Goal: Navigation & Orientation: Find specific page/section

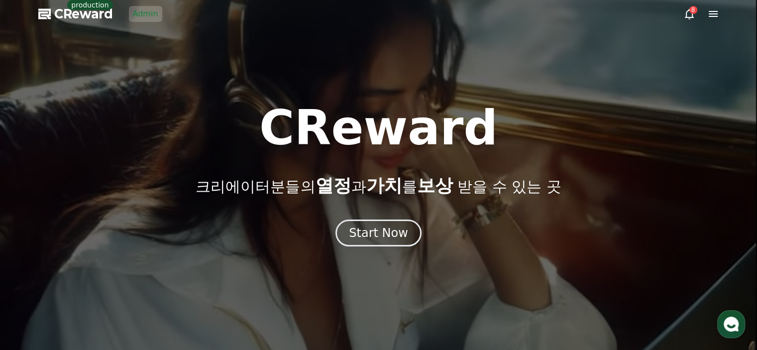
click at [141, 18] on link "Admin" at bounding box center [145, 14] width 33 height 16
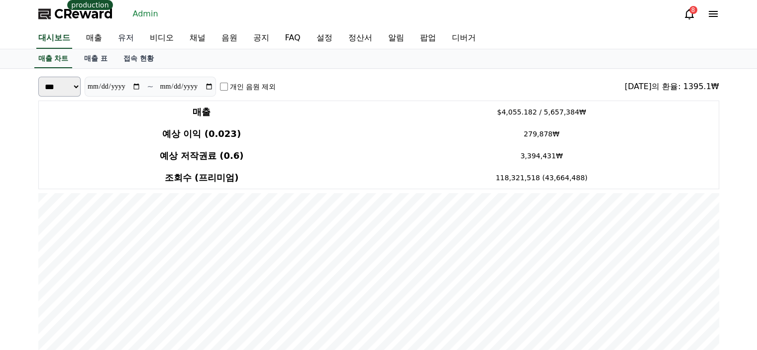
click at [126, 41] on link "유저" at bounding box center [126, 38] width 32 height 21
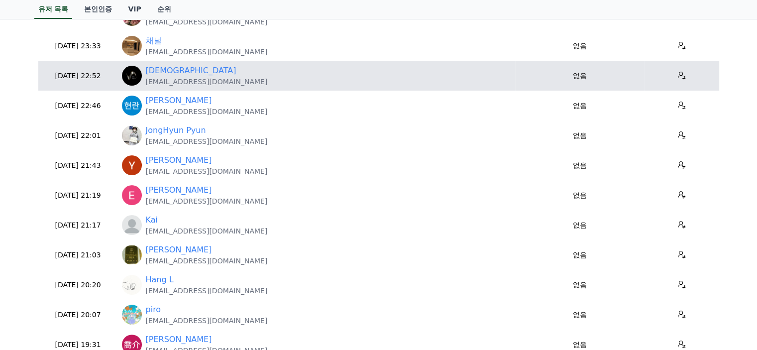
scroll to position [199, 0]
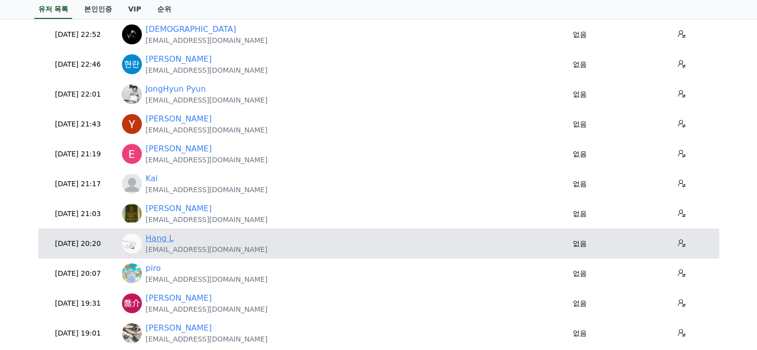
click at [164, 240] on link "Hang L" at bounding box center [160, 238] width 28 height 12
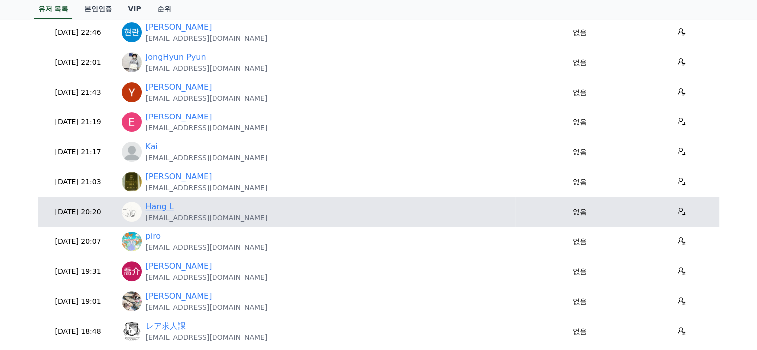
scroll to position [249, 0]
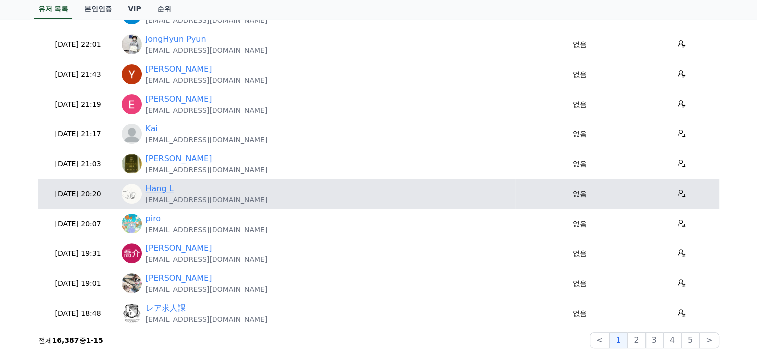
click at [169, 192] on link "Hang L" at bounding box center [160, 189] width 28 height 12
click at [173, 192] on div "Hang L" at bounding box center [207, 189] width 122 height 12
click at [167, 192] on link "Hang L" at bounding box center [160, 189] width 28 height 12
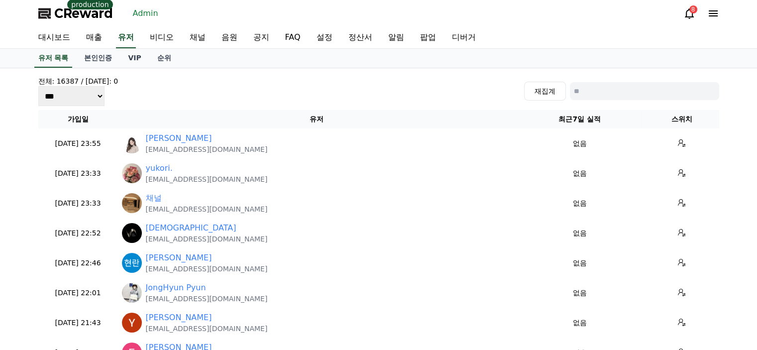
scroll to position [0, 0]
click at [203, 37] on link "채널" at bounding box center [198, 38] width 32 height 21
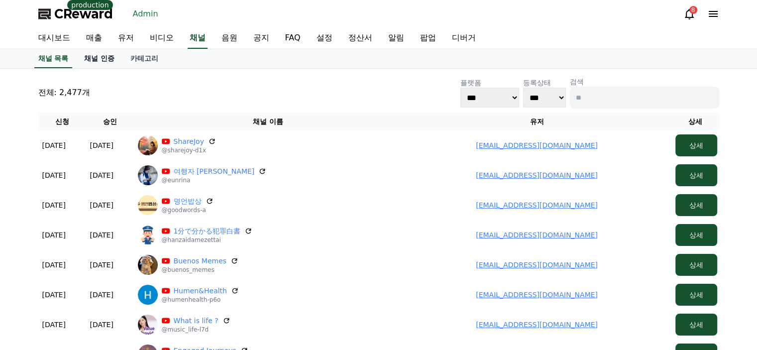
click at [105, 54] on link "채널 인증" at bounding box center [99, 58] width 46 height 19
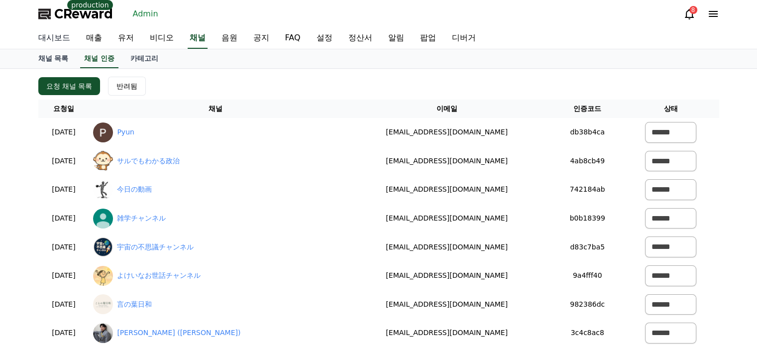
click at [56, 42] on link "대시보드" at bounding box center [54, 38] width 48 height 21
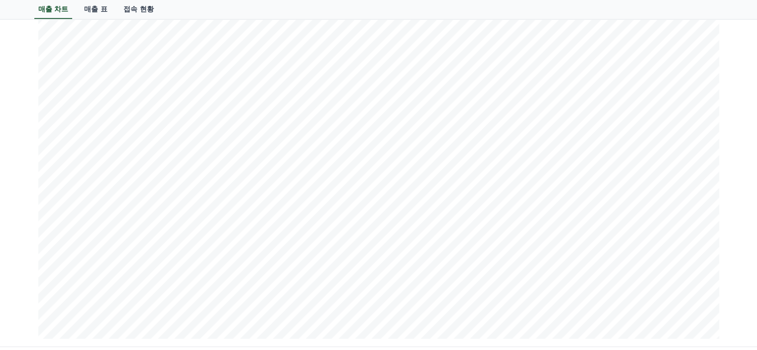
scroll to position [1244, 0]
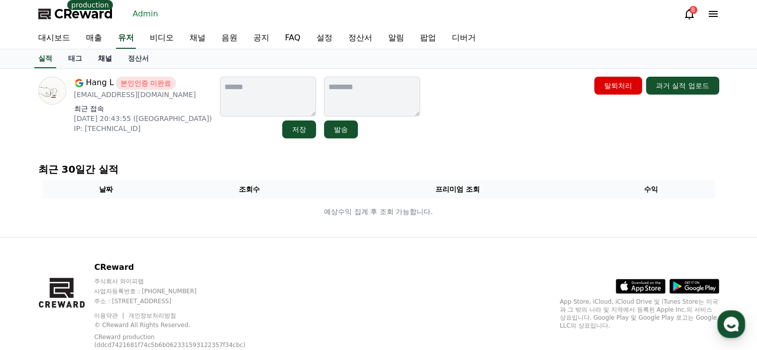
click at [103, 67] on link "채널" at bounding box center [105, 58] width 30 height 19
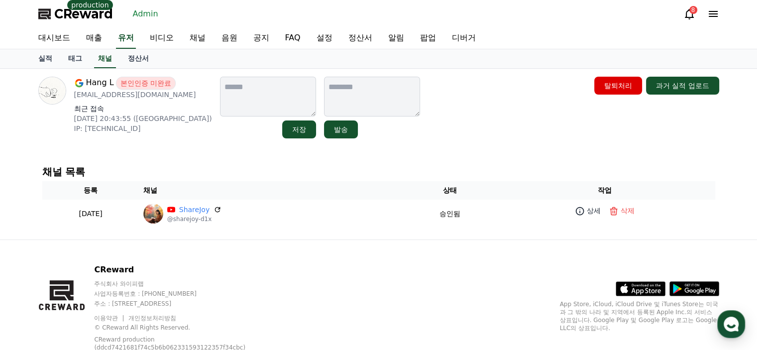
click at [135, 93] on p "[EMAIL_ADDRESS][DOMAIN_NAME]" at bounding box center [143, 95] width 138 height 10
copy div "[EMAIL_ADDRESS][DOMAIN_NAME]"
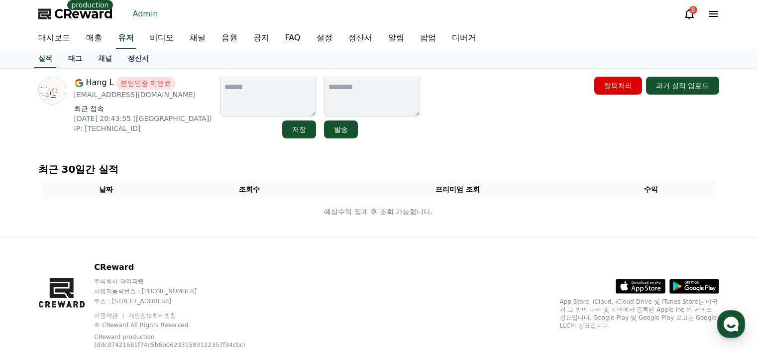
click at [109, 58] on link "채널" at bounding box center [105, 58] width 30 height 19
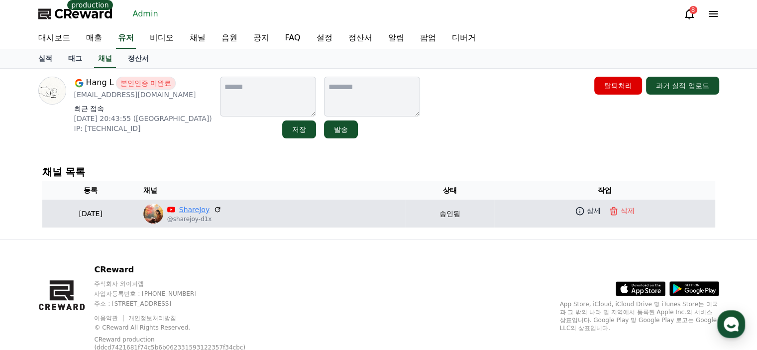
click at [209, 210] on link "ShareJoy" at bounding box center [194, 209] width 30 height 10
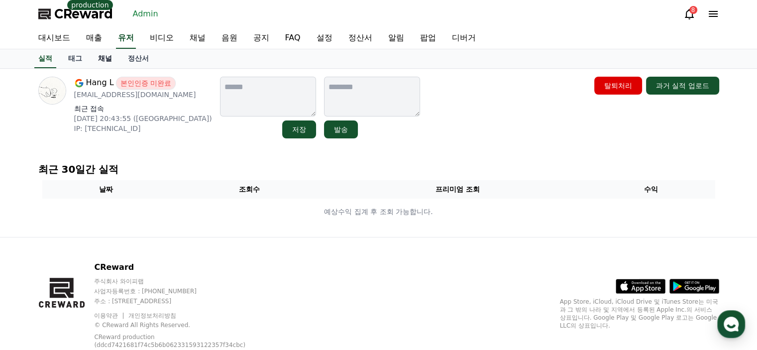
click at [117, 57] on link "채널" at bounding box center [105, 58] width 30 height 19
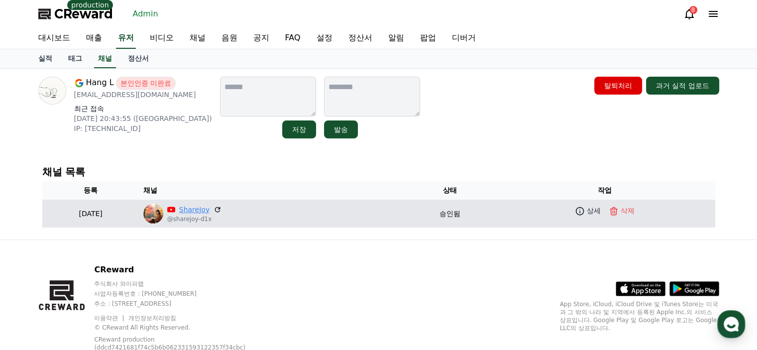
click at [209, 204] on link "ShareJoy" at bounding box center [194, 209] width 30 height 10
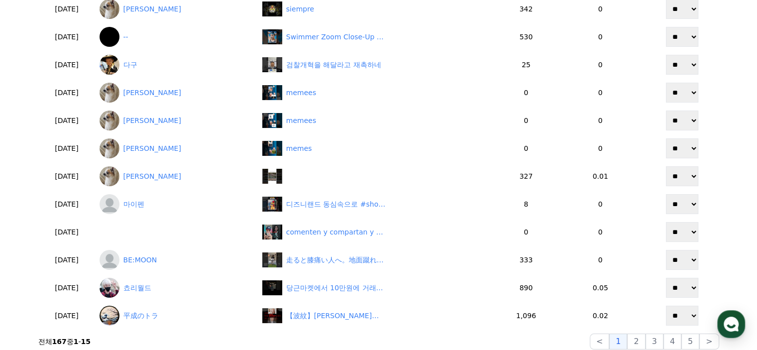
scroll to position [256, 0]
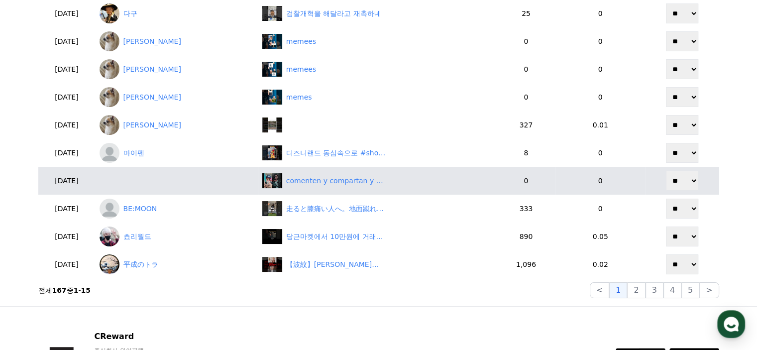
click at [152, 180] on td at bounding box center [177, 181] width 163 height 28
click at [118, 183] on td at bounding box center [177, 181] width 163 height 28
click at [386, 178] on div "comenten y compartan y sigan la cuenta por favor" at bounding box center [336, 181] width 100 height 10
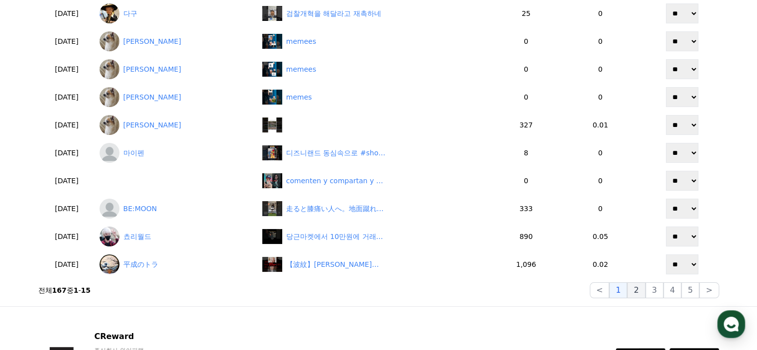
click at [645, 290] on button "2" at bounding box center [654, 290] width 18 height 16
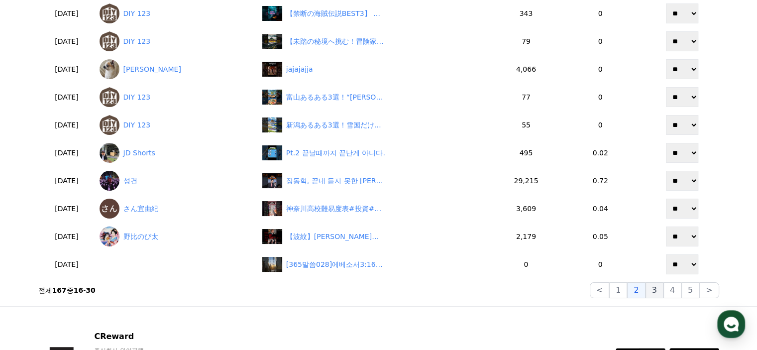
click at [681, 290] on button "3" at bounding box center [690, 290] width 18 height 16
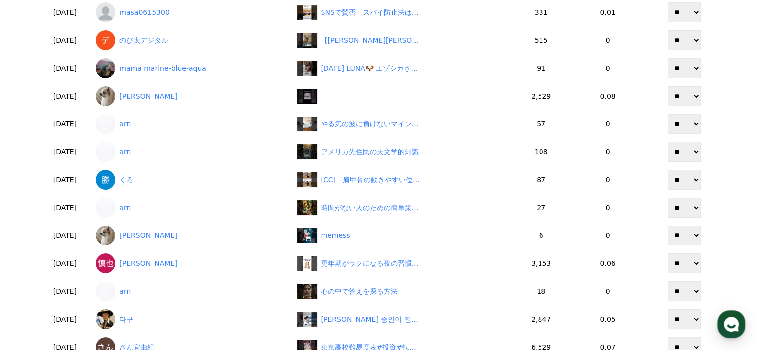
scroll to position [57, 0]
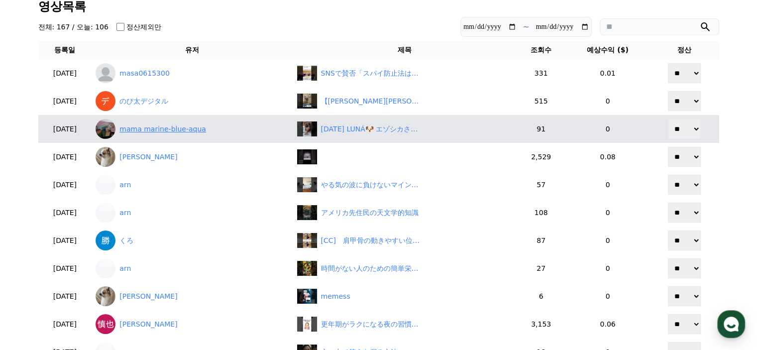
click at [204, 128] on link "mama marine-blue-aqua" at bounding box center [192, 129] width 193 height 20
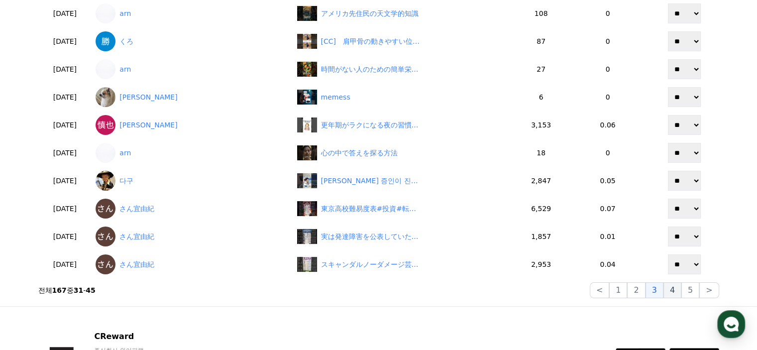
click at [667, 292] on button "4" at bounding box center [672, 290] width 18 height 16
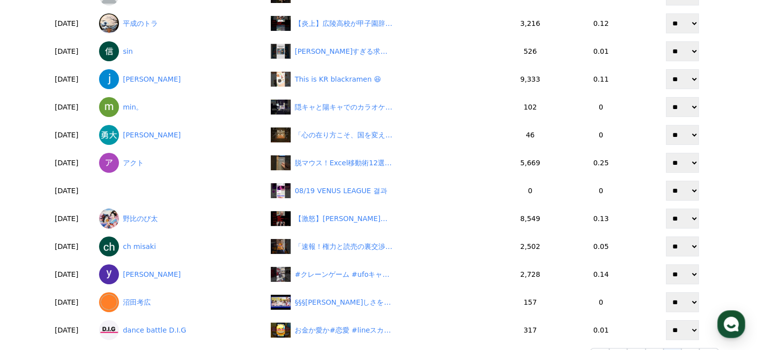
scroll to position [256, 0]
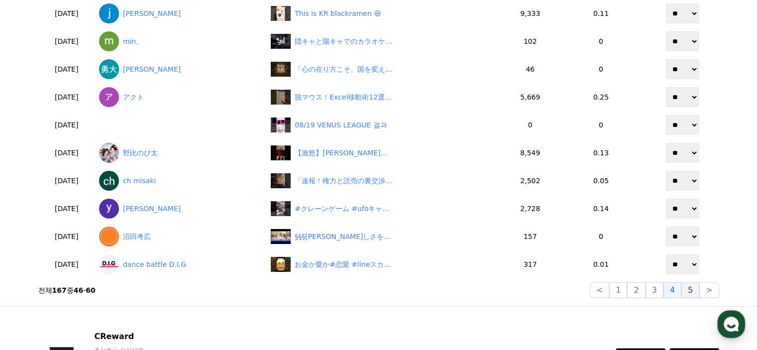
click at [688, 292] on button "5" at bounding box center [690, 290] width 18 height 16
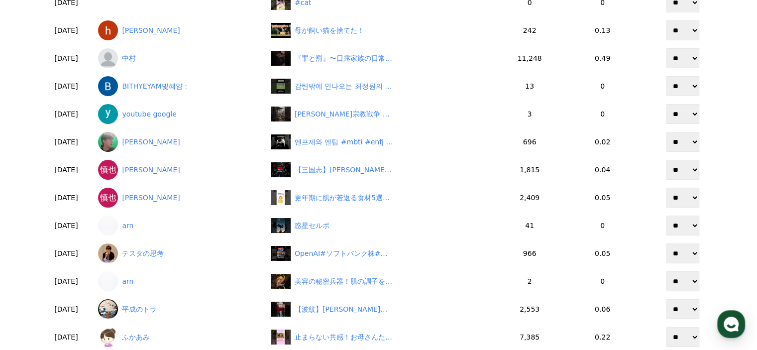
scroll to position [206, 0]
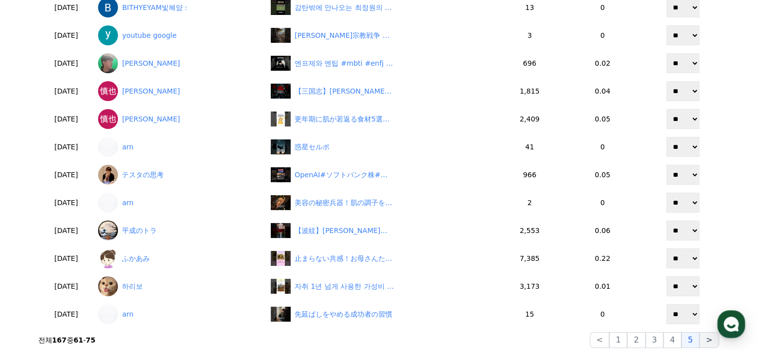
click at [707, 343] on button ">" at bounding box center [708, 340] width 19 height 16
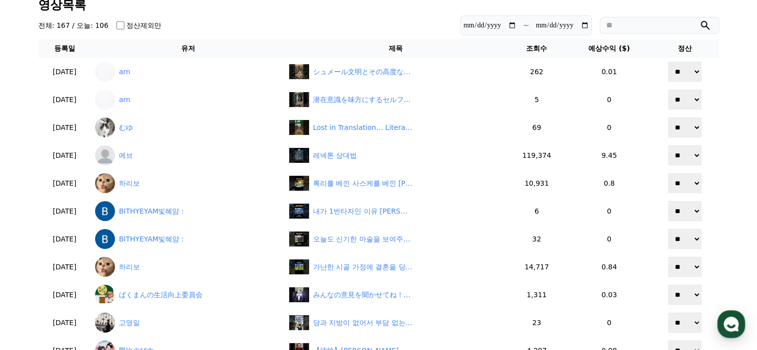
scroll to position [57, 0]
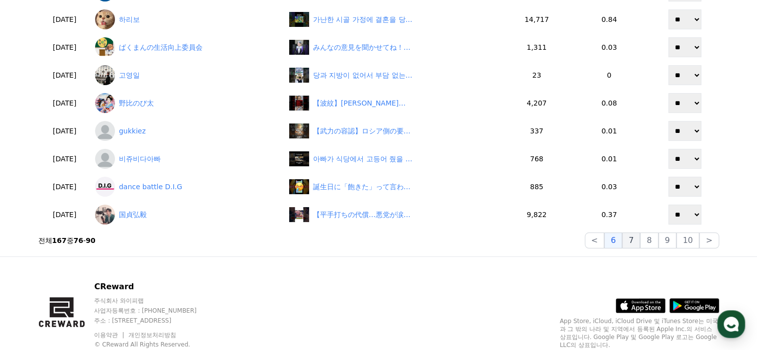
click at [640, 236] on button "7" at bounding box center [649, 240] width 18 height 16
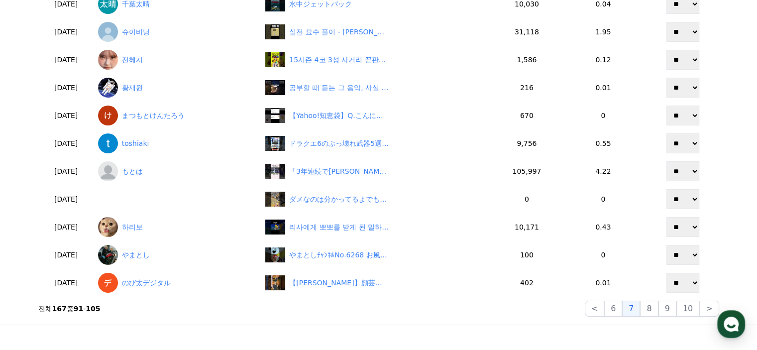
scroll to position [157, 0]
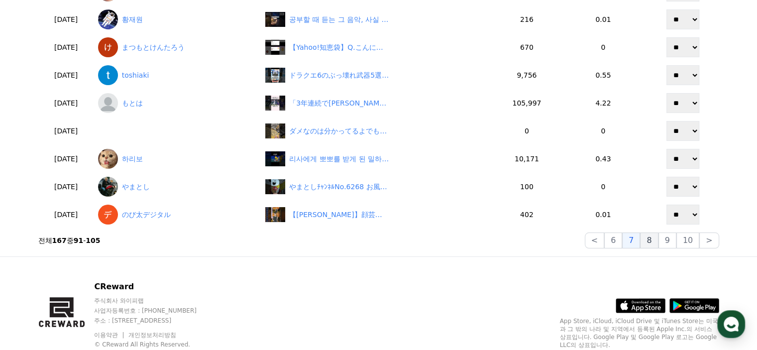
click at [676, 238] on button "8" at bounding box center [687, 240] width 23 height 16
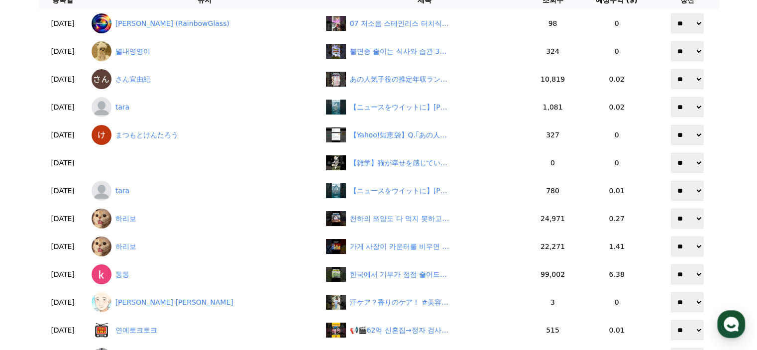
scroll to position [206, 0]
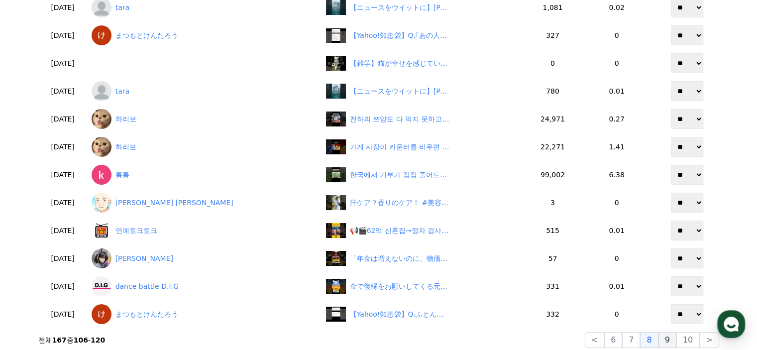
click at [671, 339] on button "9" at bounding box center [667, 340] width 18 height 16
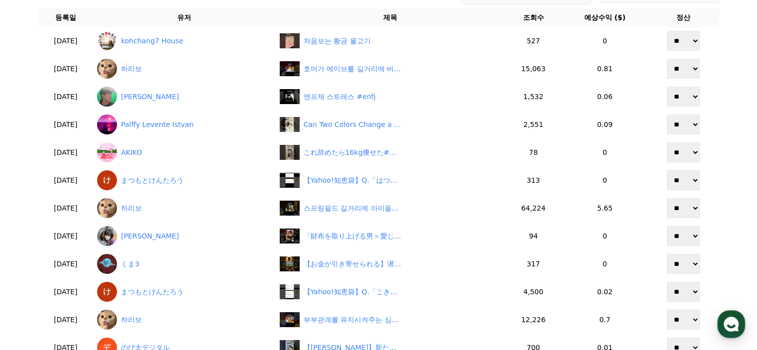
scroll to position [7, 0]
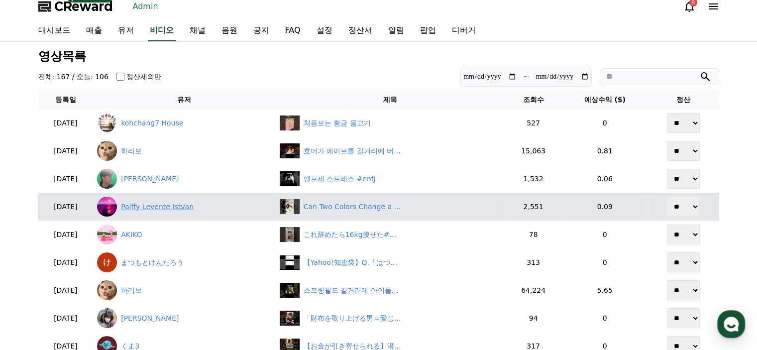
click at [167, 207] on link "Palffy Levente Istvan" at bounding box center [184, 207] width 174 height 20
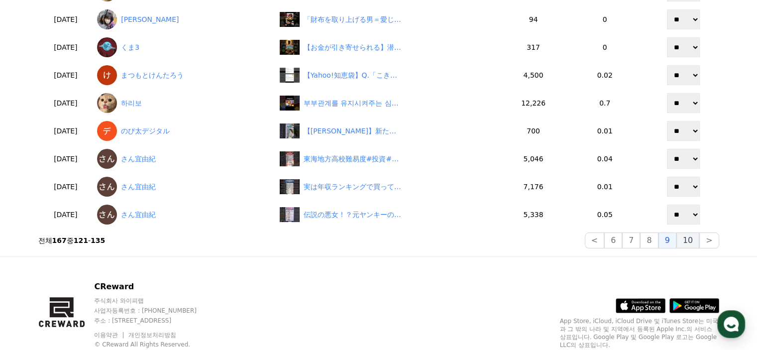
click at [697, 240] on button "10" at bounding box center [687, 240] width 23 height 16
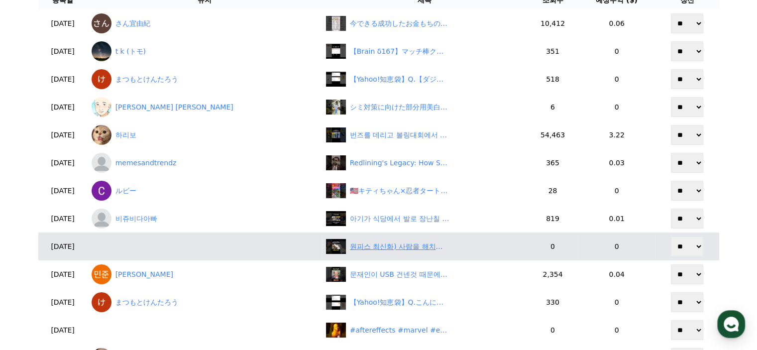
scroll to position [256, 0]
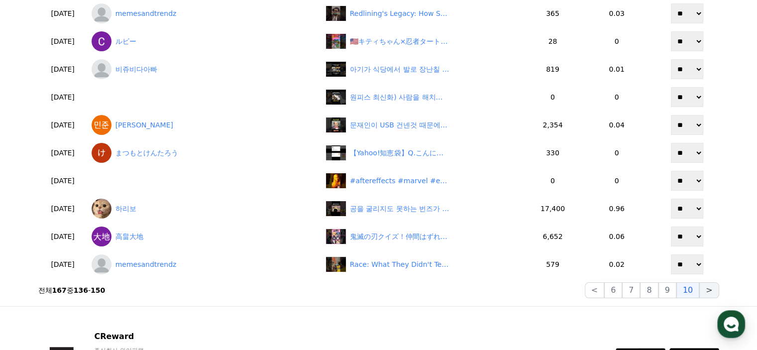
click at [714, 295] on button ">" at bounding box center [708, 290] width 19 height 16
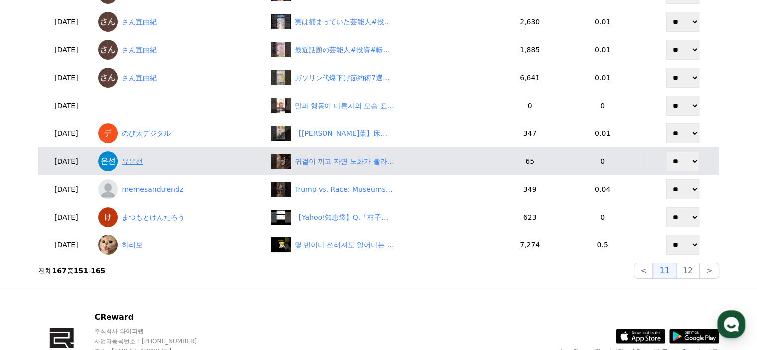
scroll to position [348, 0]
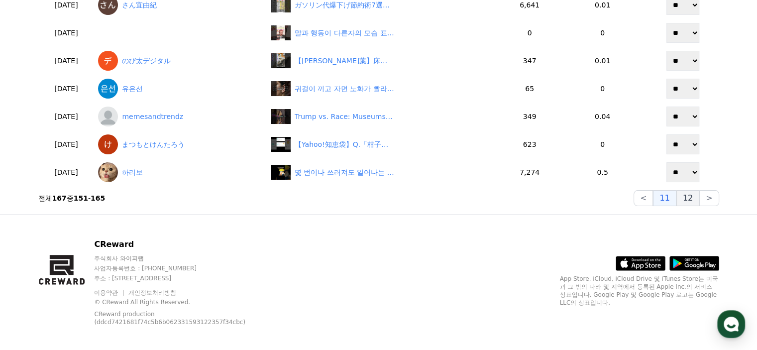
click at [699, 201] on button "12" at bounding box center [708, 198] width 19 height 16
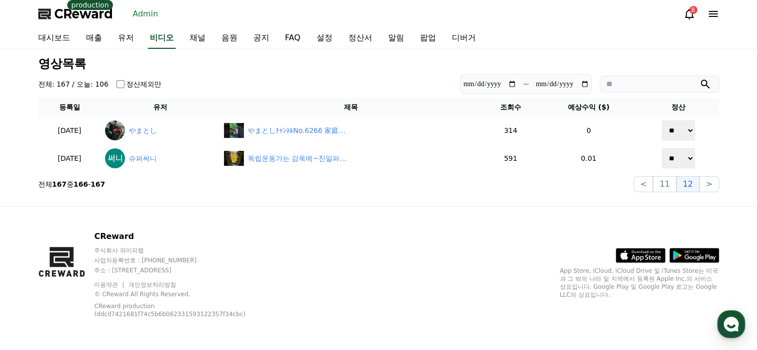
scroll to position [0, 0]
click at [164, 39] on link "비디오" at bounding box center [162, 38] width 28 height 21
click at [120, 31] on link "유저" at bounding box center [126, 38] width 32 height 21
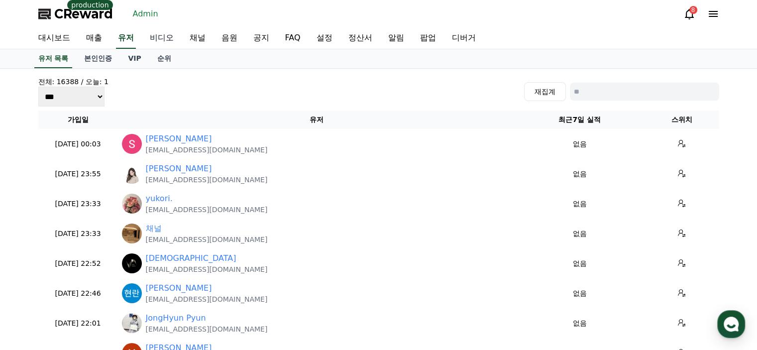
click at [166, 33] on link "비디오" at bounding box center [162, 38] width 40 height 21
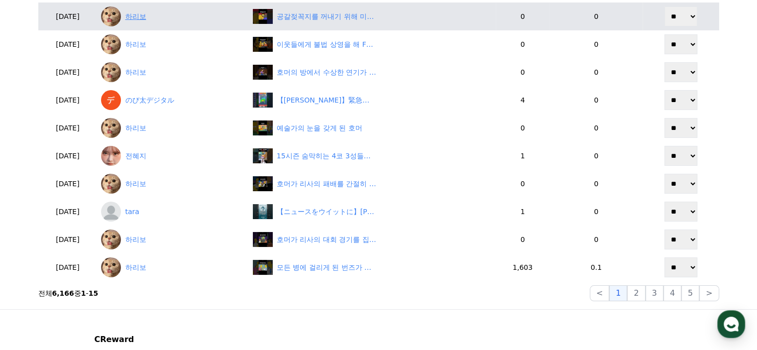
scroll to position [299, 0]
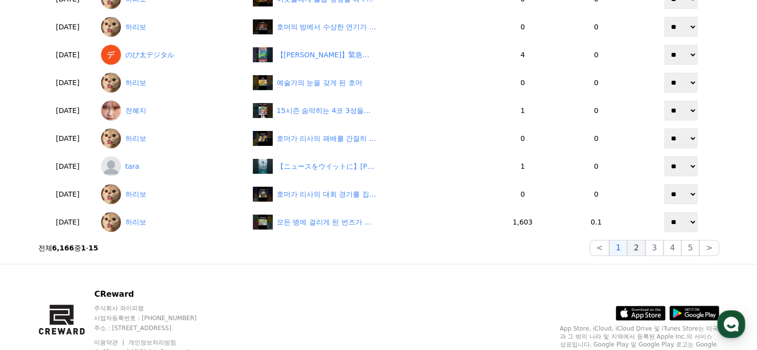
click at [645, 254] on button "2" at bounding box center [654, 248] width 18 height 16
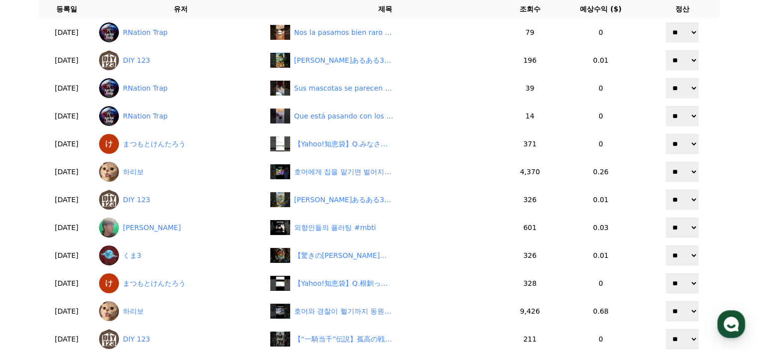
scroll to position [50, 0]
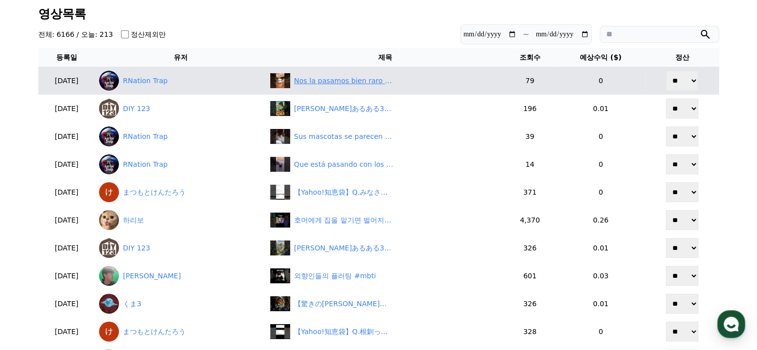
click at [368, 84] on div "Nos la pasamos bien raro 😂😂😂 via martinlondonob ❤️" at bounding box center [344, 81] width 100 height 10
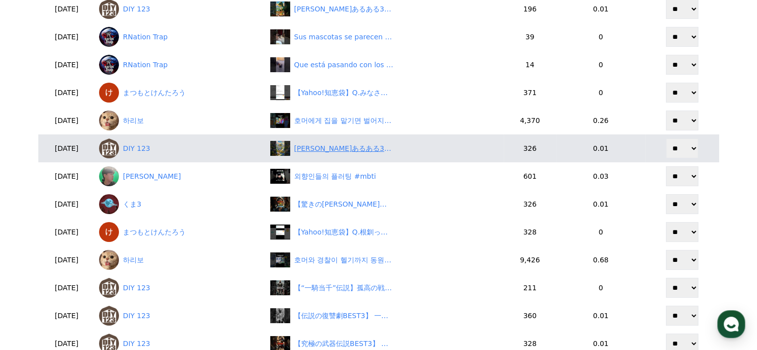
scroll to position [249, 0]
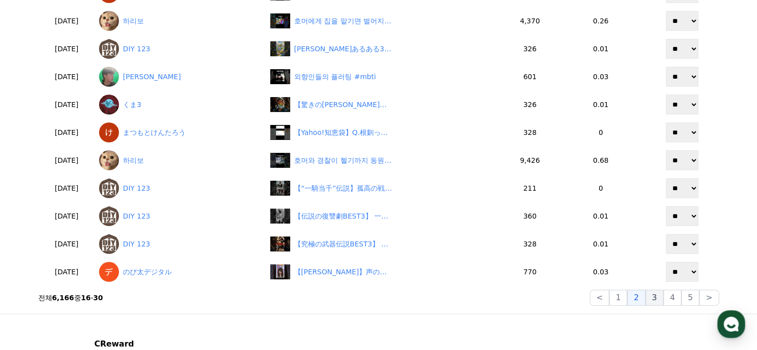
click at [681, 298] on button "3" at bounding box center [690, 298] width 18 height 16
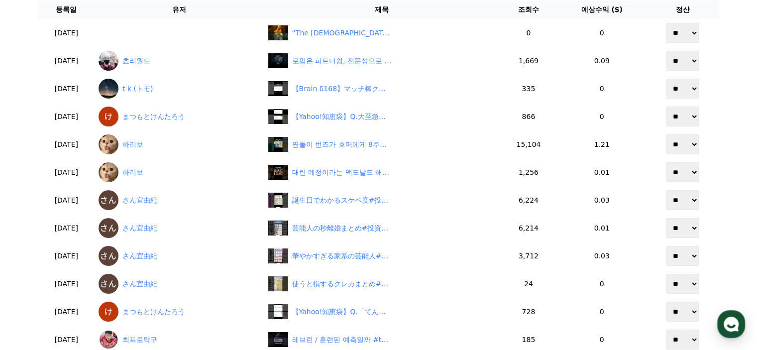
scroll to position [50, 0]
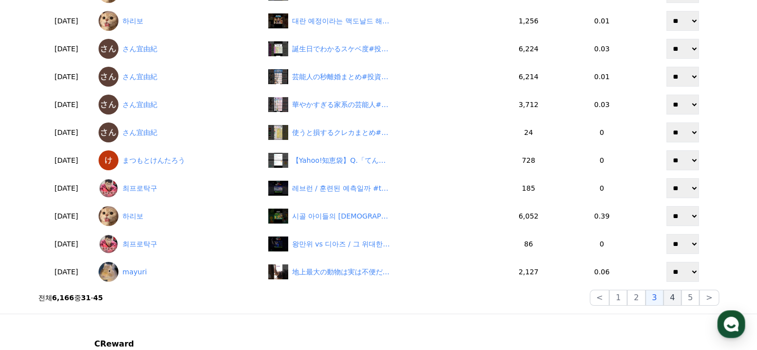
click at [671, 294] on button "4" at bounding box center [672, 298] width 18 height 16
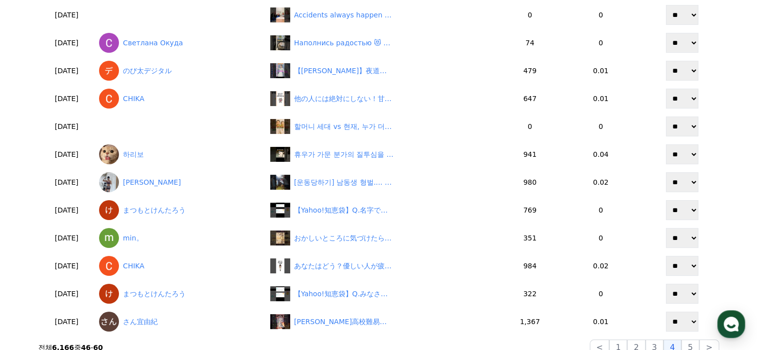
scroll to position [299, 0]
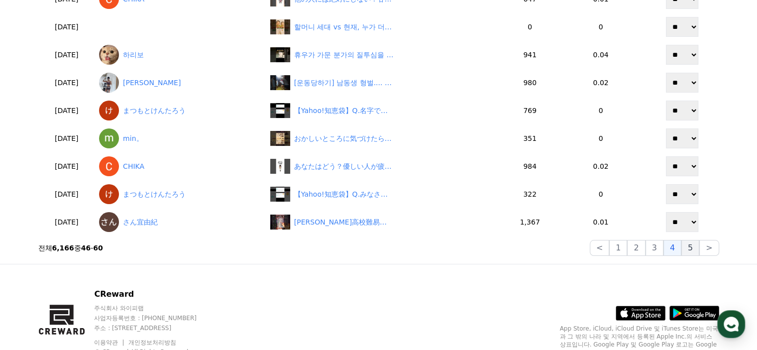
click at [692, 244] on button "5" at bounding box center [690, 248] width 18 height 16
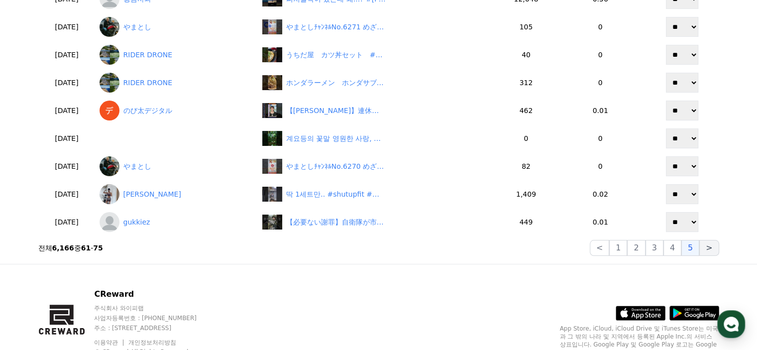
click at [708, 254] on button ">" at bounding box center [708, 248] width 19 height 16
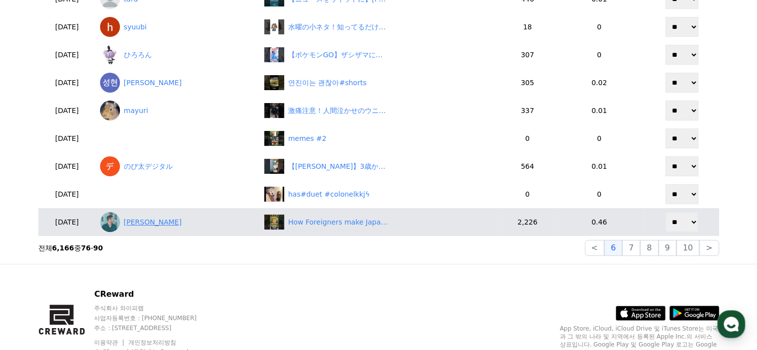
click at [178, 220] on link "[PERSON_NAME]" at bounding box center [178, 222] width 156 height 20
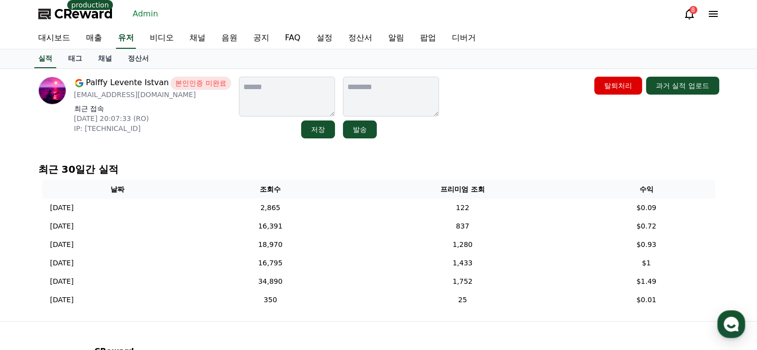
click at [102, 54] on link "채널" at bounding box center [105, 58] width 30 height 19
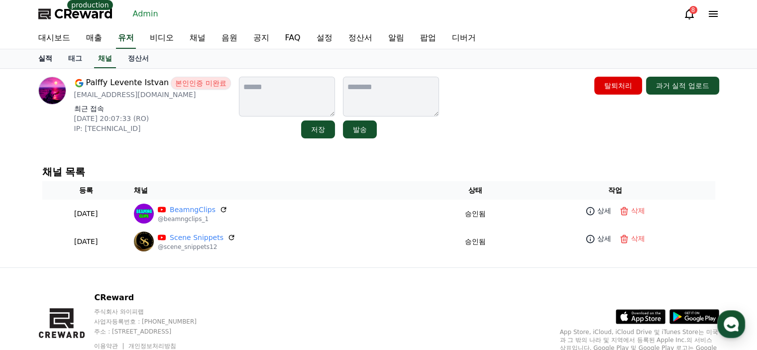
click at [48, 60] on link "실적" at bounding box center [45, 58] width 30 height 19
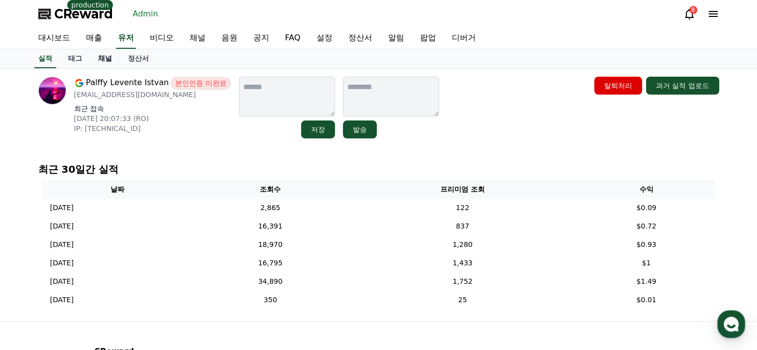
click at [111, 61] on link "채널" at bounding box center [105, 58] width 30 height 19
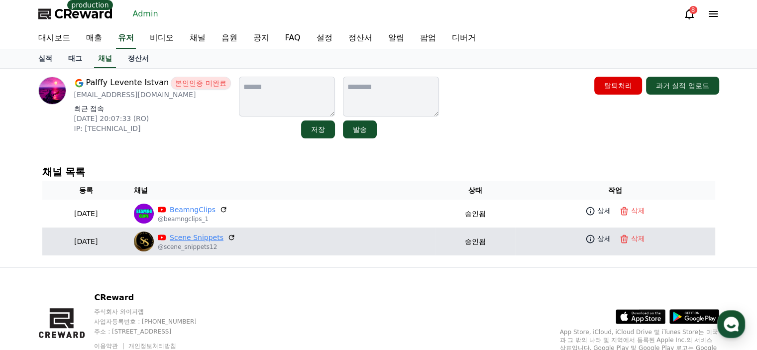
click at [223, 236] on link "Scene Snippets" at bounding box center [197, 237] width 54 height 10
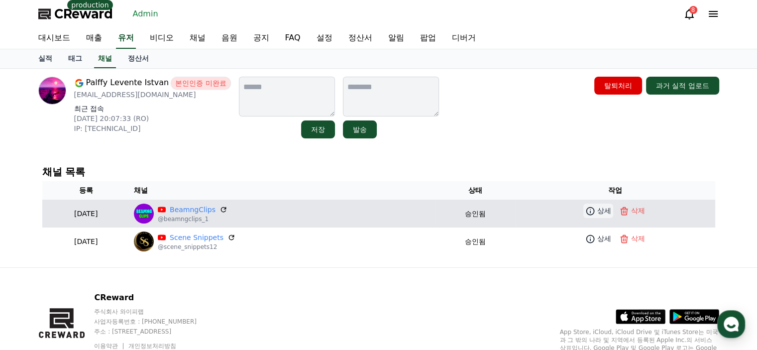
click at [610, 210] on p "상세" at bounding box center [604, 210] width 14 height 10
click at [215, 209] on link "BeamngClips" at bounding box center [193, 209] width 46 height 10
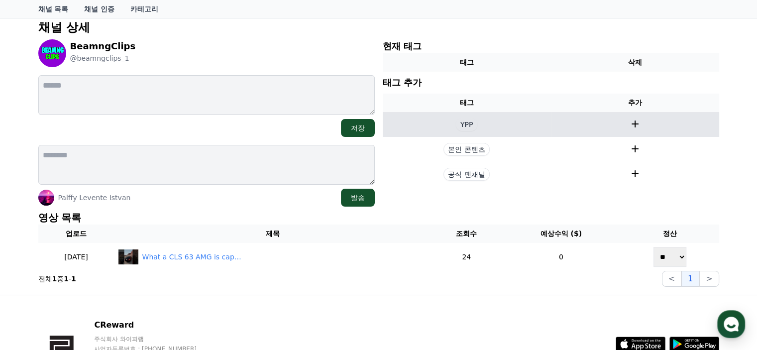
scroll to position [100, 0]
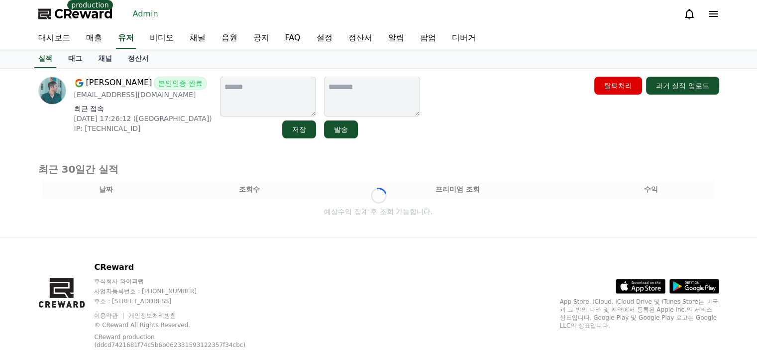
click at [109, 63] on link "채널" at bounding box center [105, 58] width 30 height 19
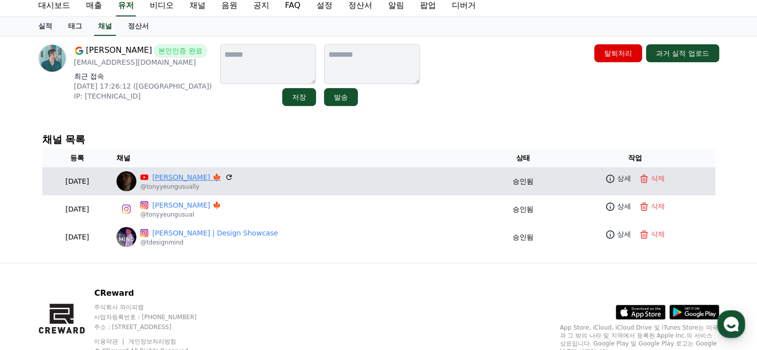
scroll to position [50, 0]
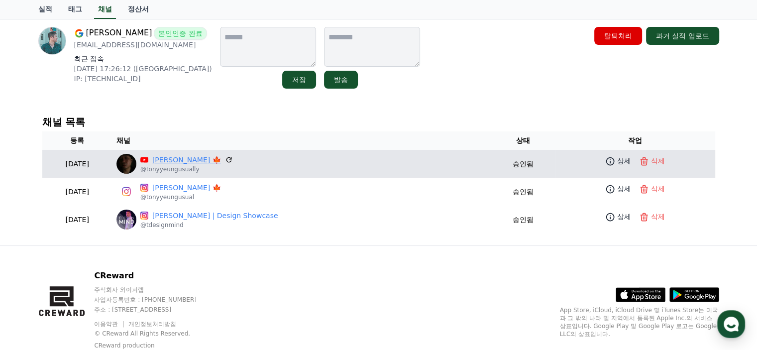
click at [204, 161] on link "[PERSON_NAME] 🍁" at bounding box center [186, 160] width 69 height 10
